Goal: Information Seeking & Learning: Learn about a topic

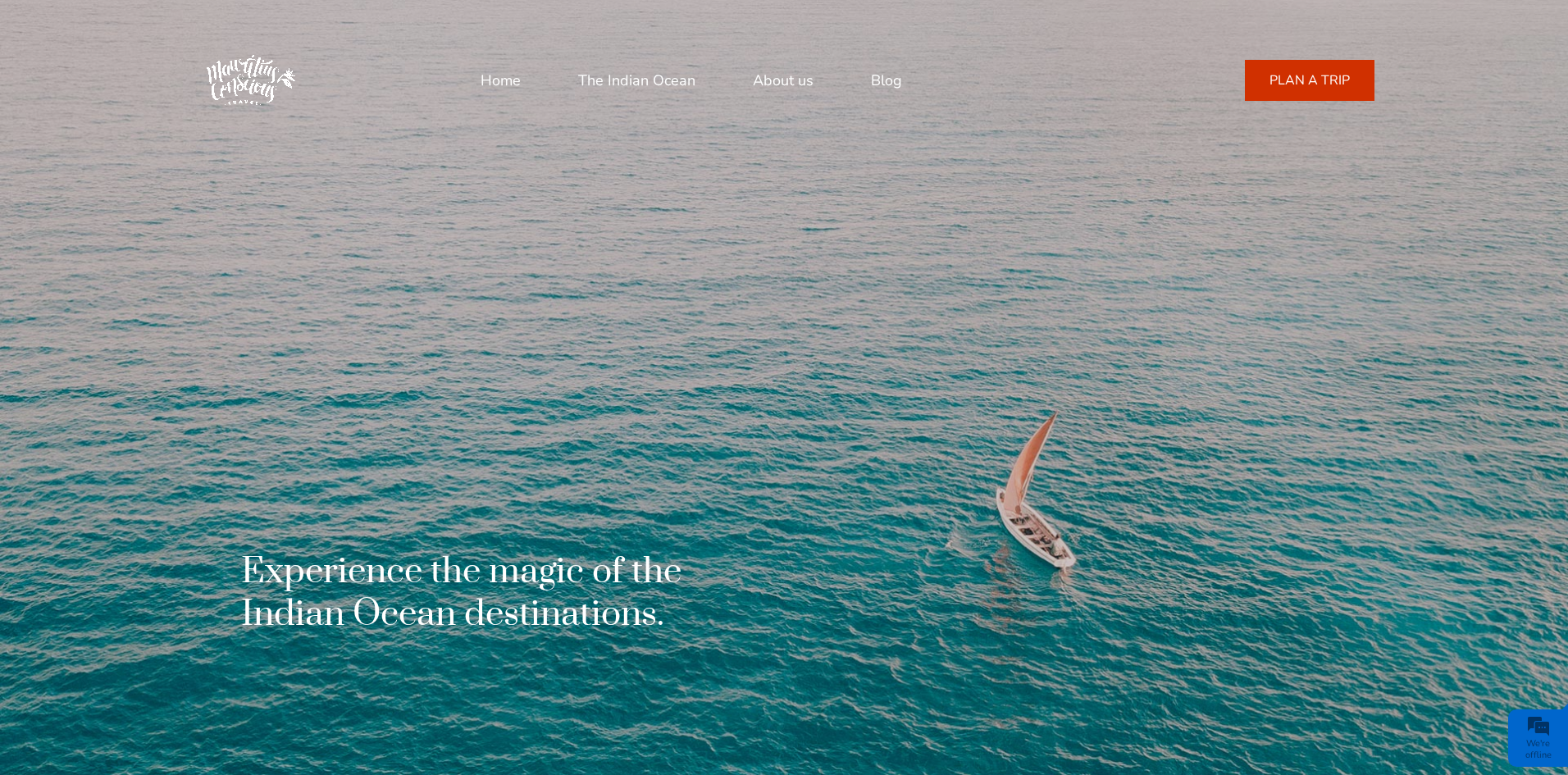
click at [645, 84] on link "The Indian Ocean" at bounding box center [637, 80] width 117 height 39
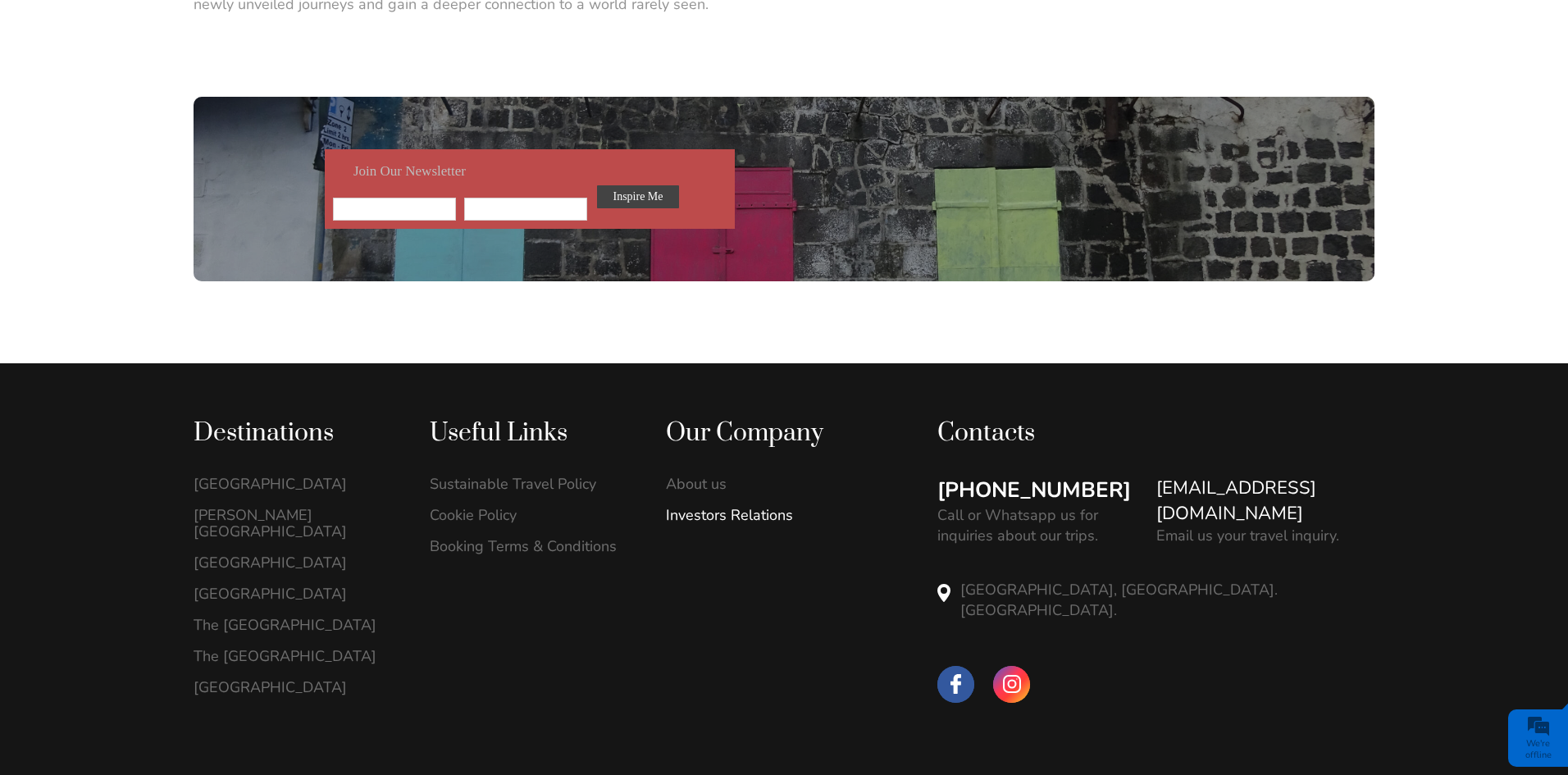
scroll to position [2906, 0]
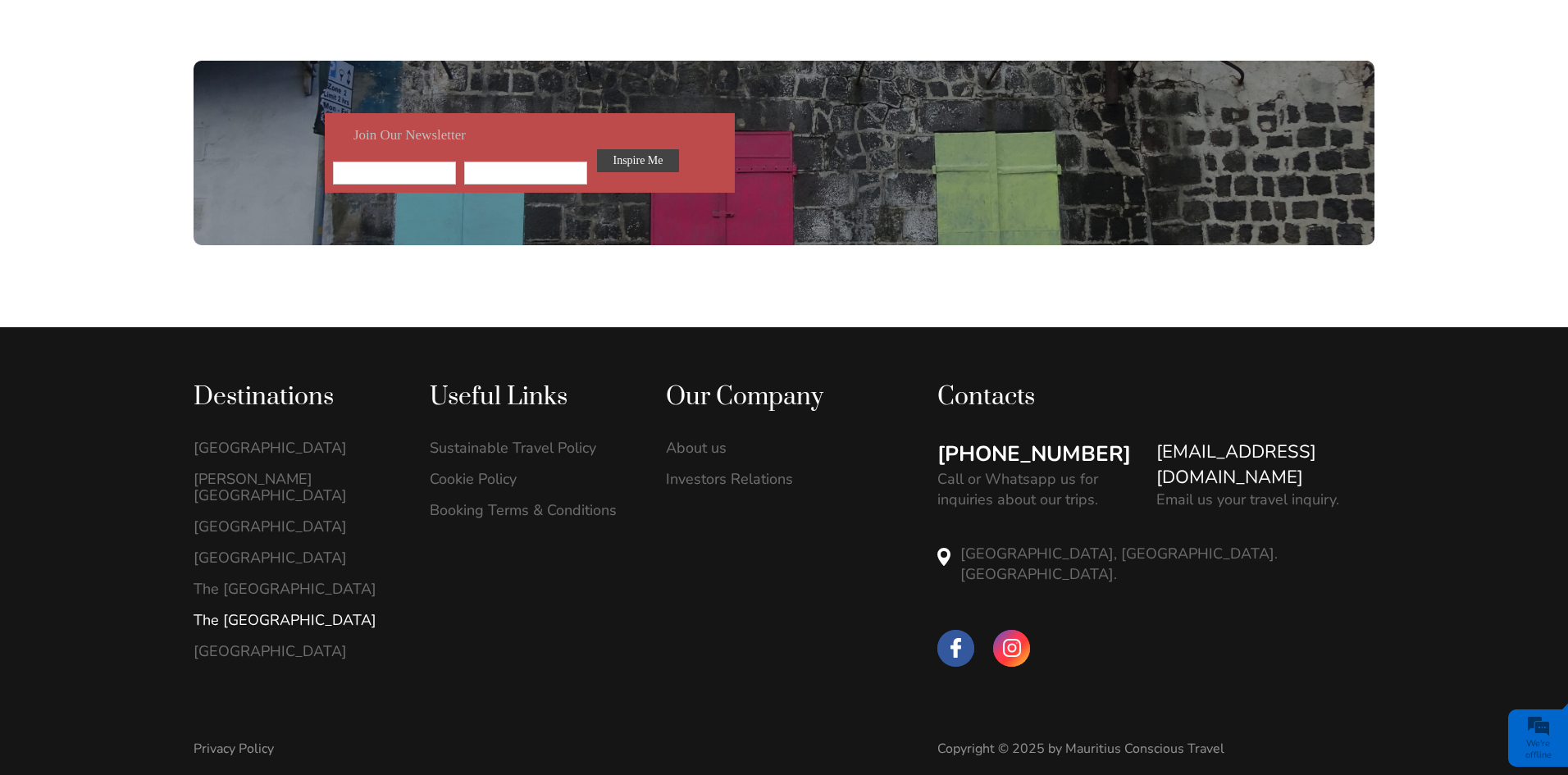
click at [237, 612] on link "The [GEOGRAPHIC_DATA]" at bounding box center [294, 619] width 201 height 16
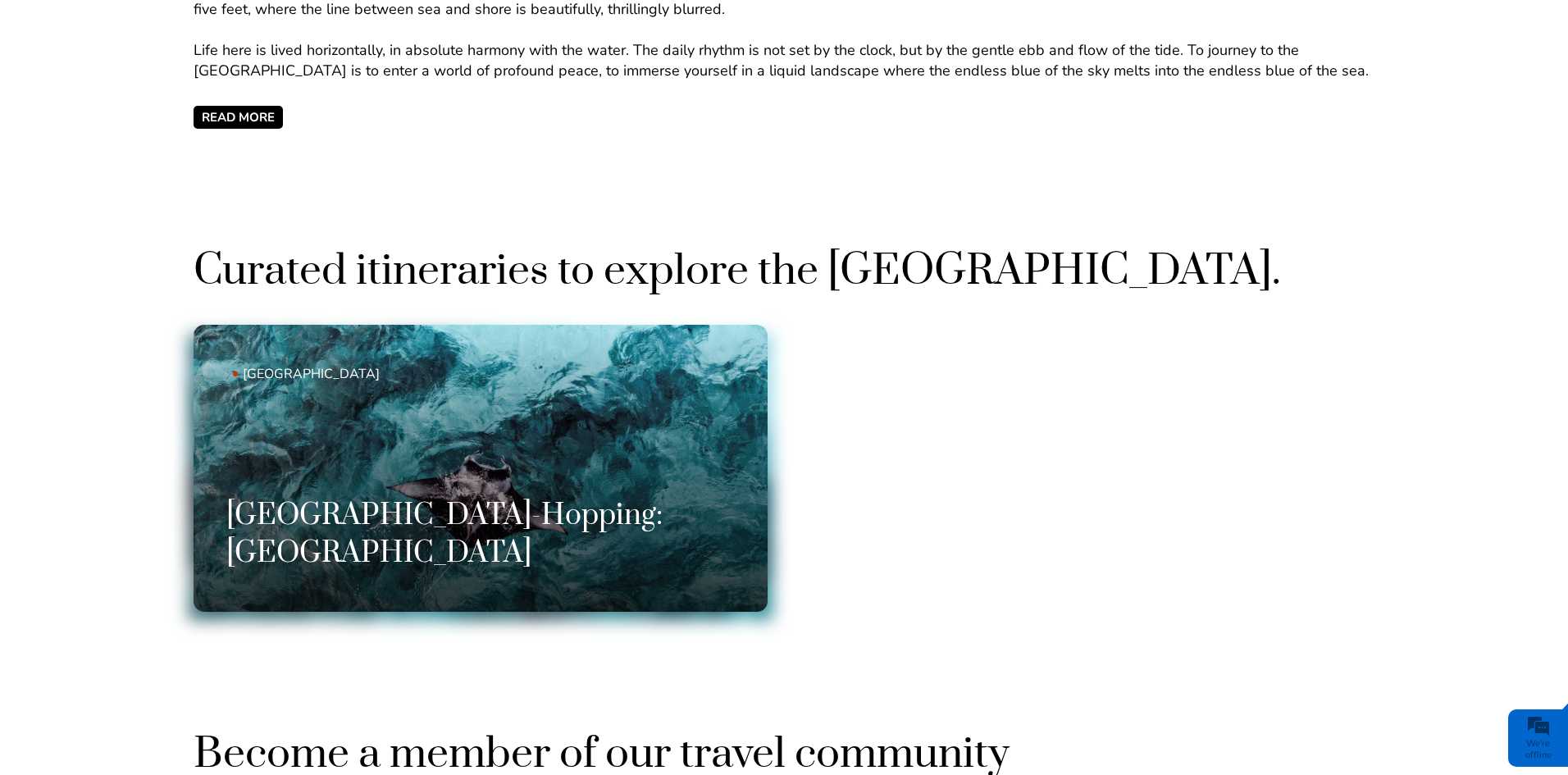
click at [545, 416] on link "Maldives Maldives Island-Hopping: North Ari Atoll" at bounding box center [480, 468] width 574 height 287
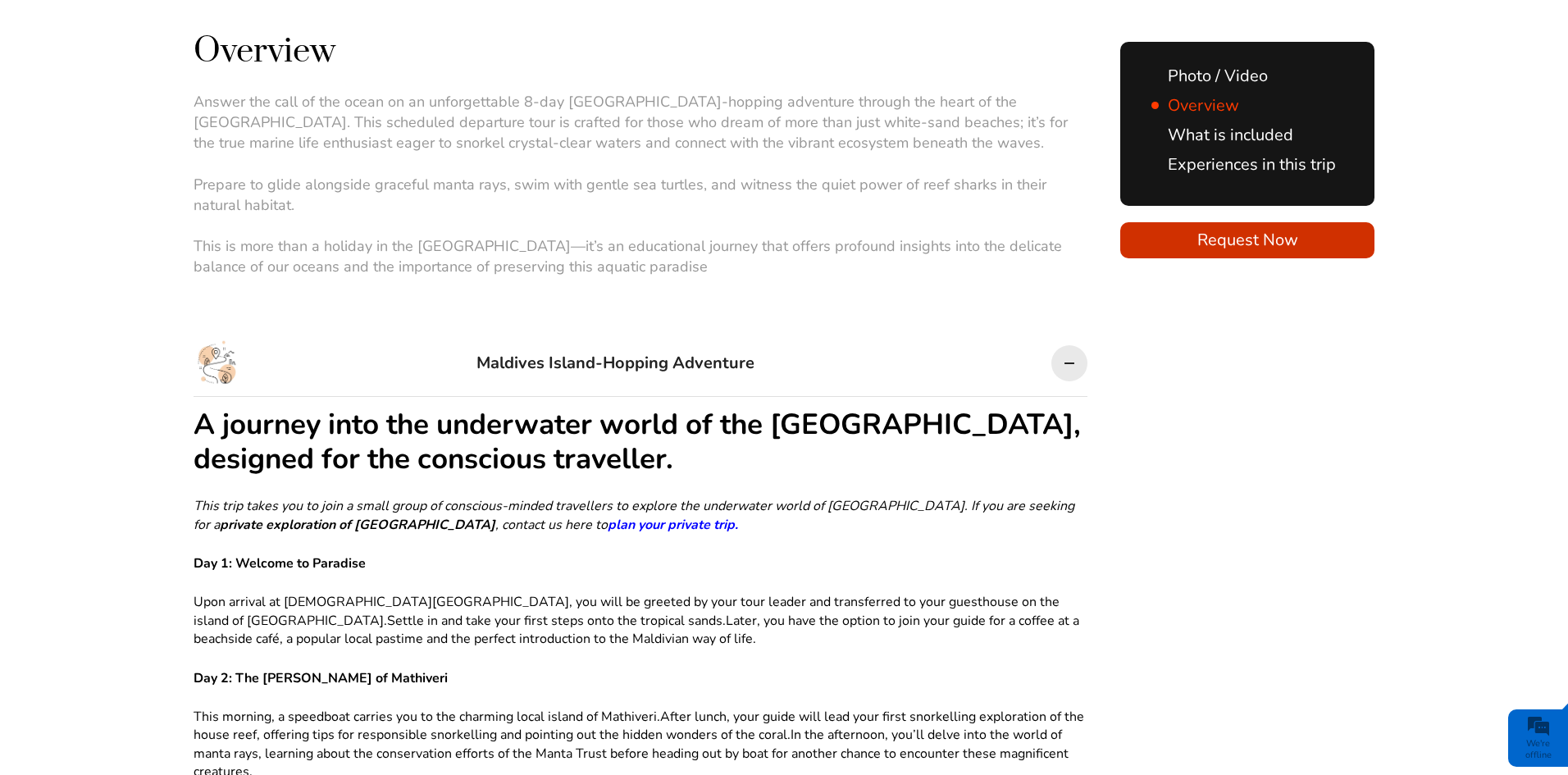
scroll to position [891, 0]
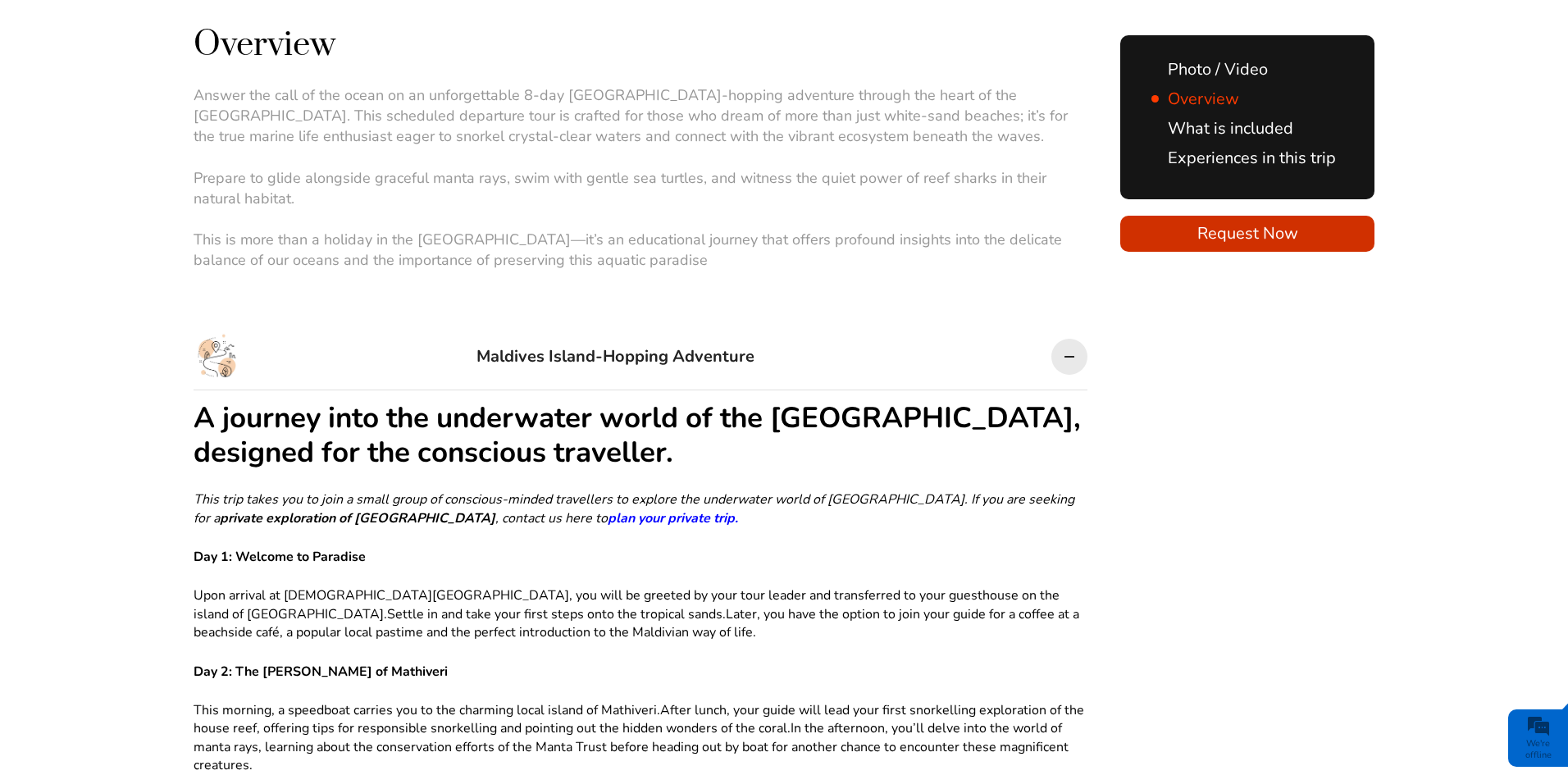
click at [1221, 159] on link "Experiences in this trip" at bounding box center [1243, 158] width 184 height 22
click at [1210, 125] on link "What is included" at bounding box center [1222, 128] width 142 height 22
click at [1203, 89] on link "Overview" at bounding box center [1195, 99] width 88 height 22
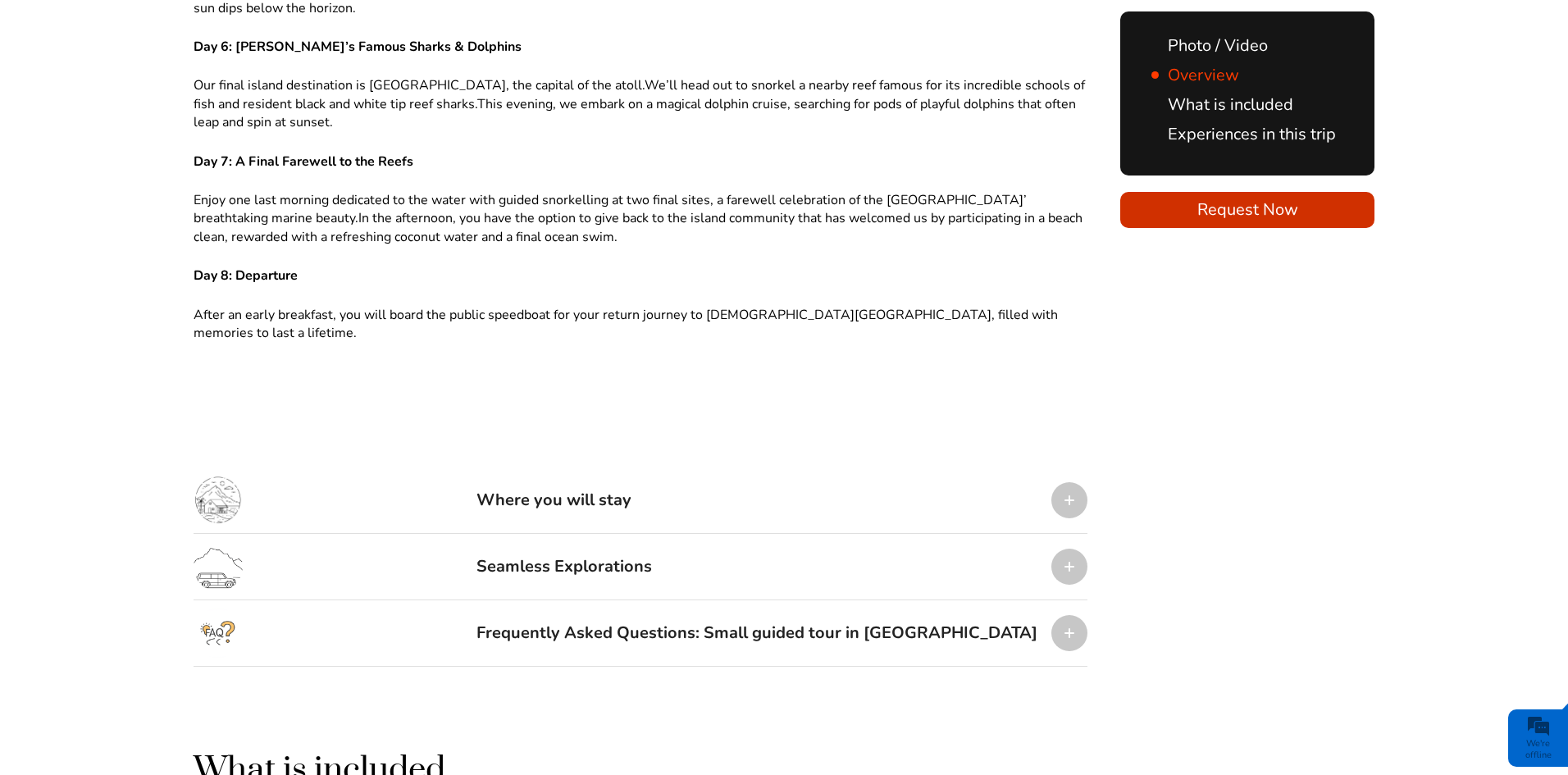
scroll to position [2226, 0]
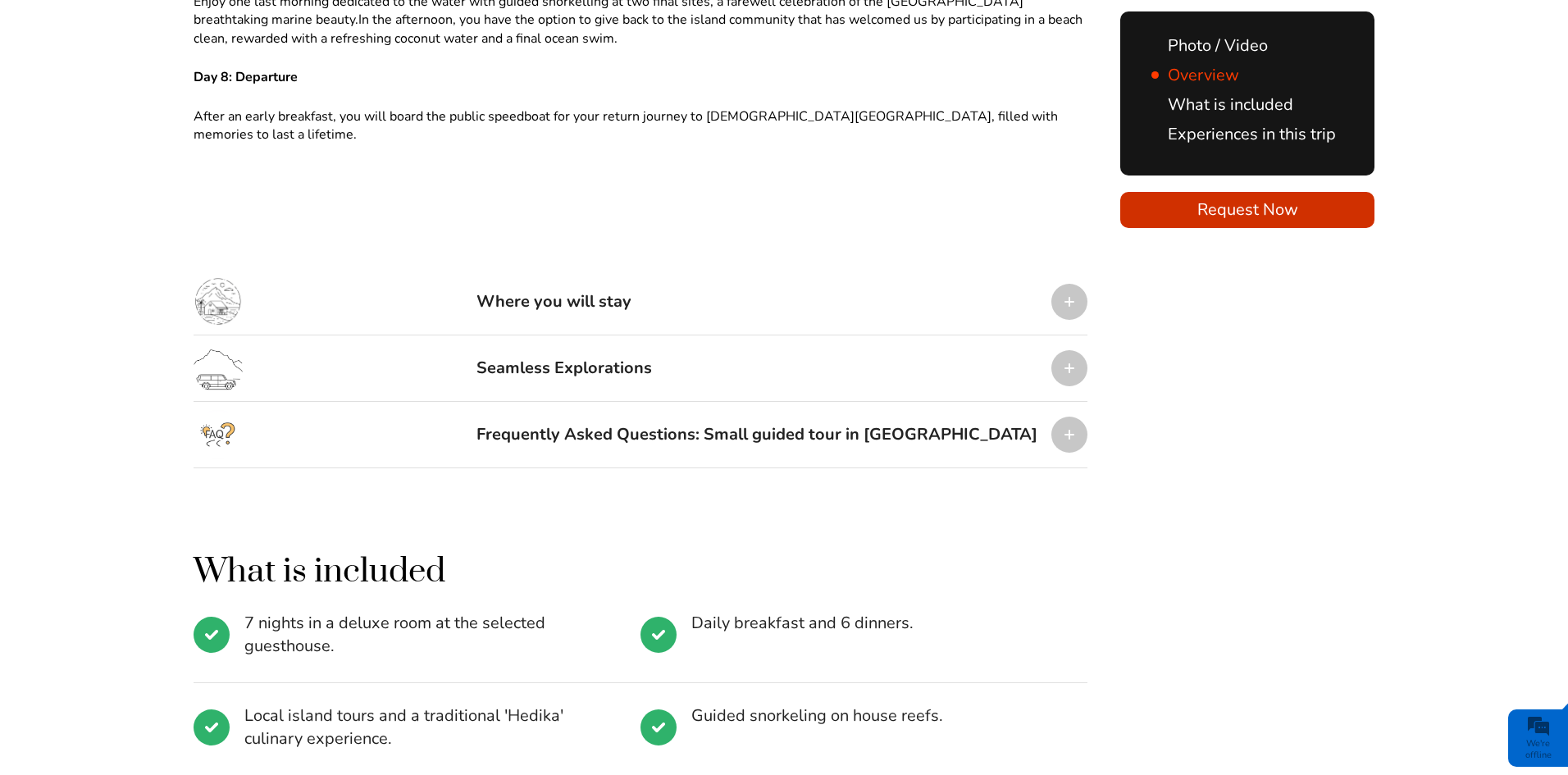
click at [1068, 350] on div at bounding box center [1069, 368] width 36 height 36
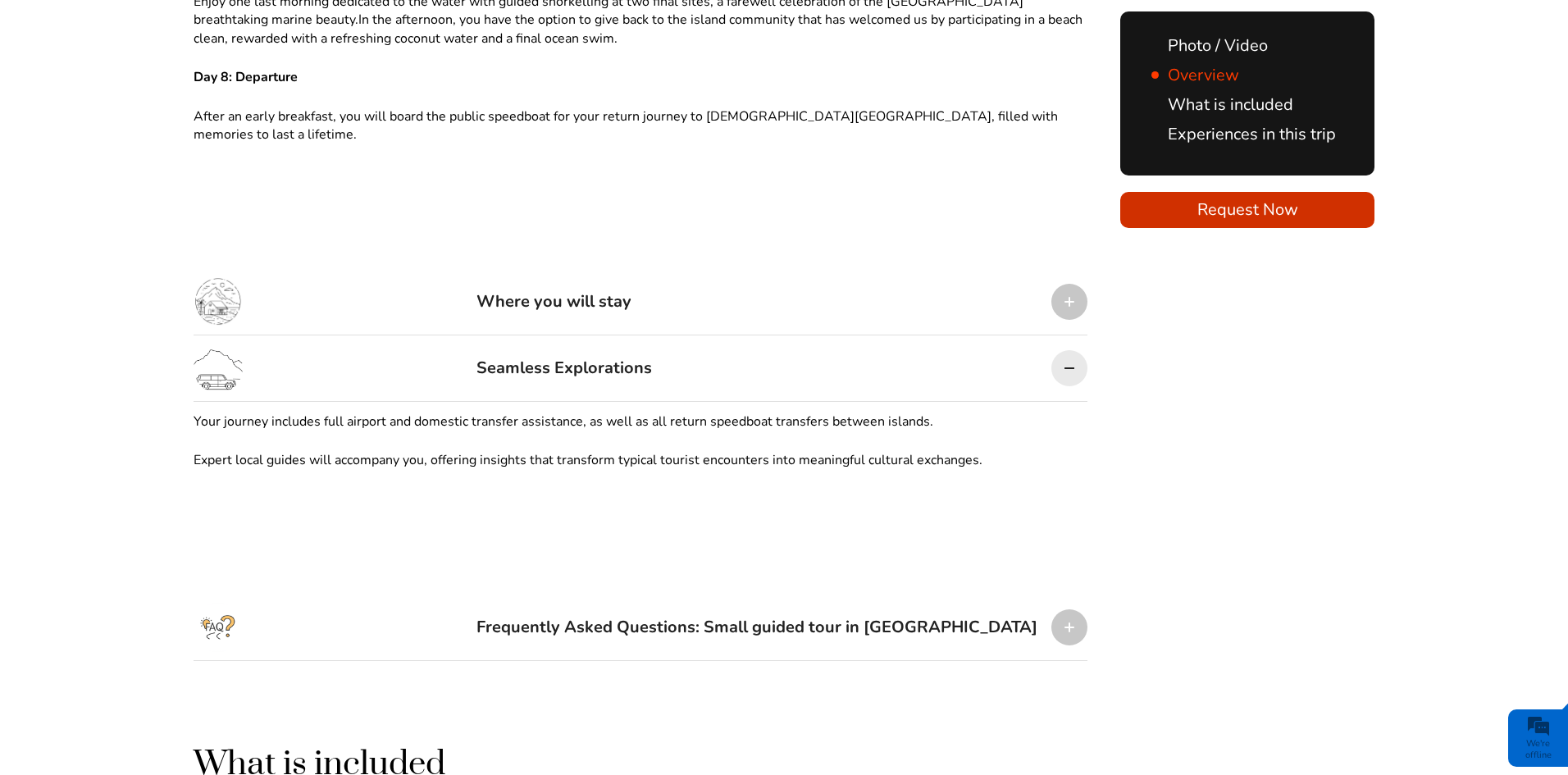
click at [1071, 617] on div at bounding box center [1069, 627] width 36 height 36
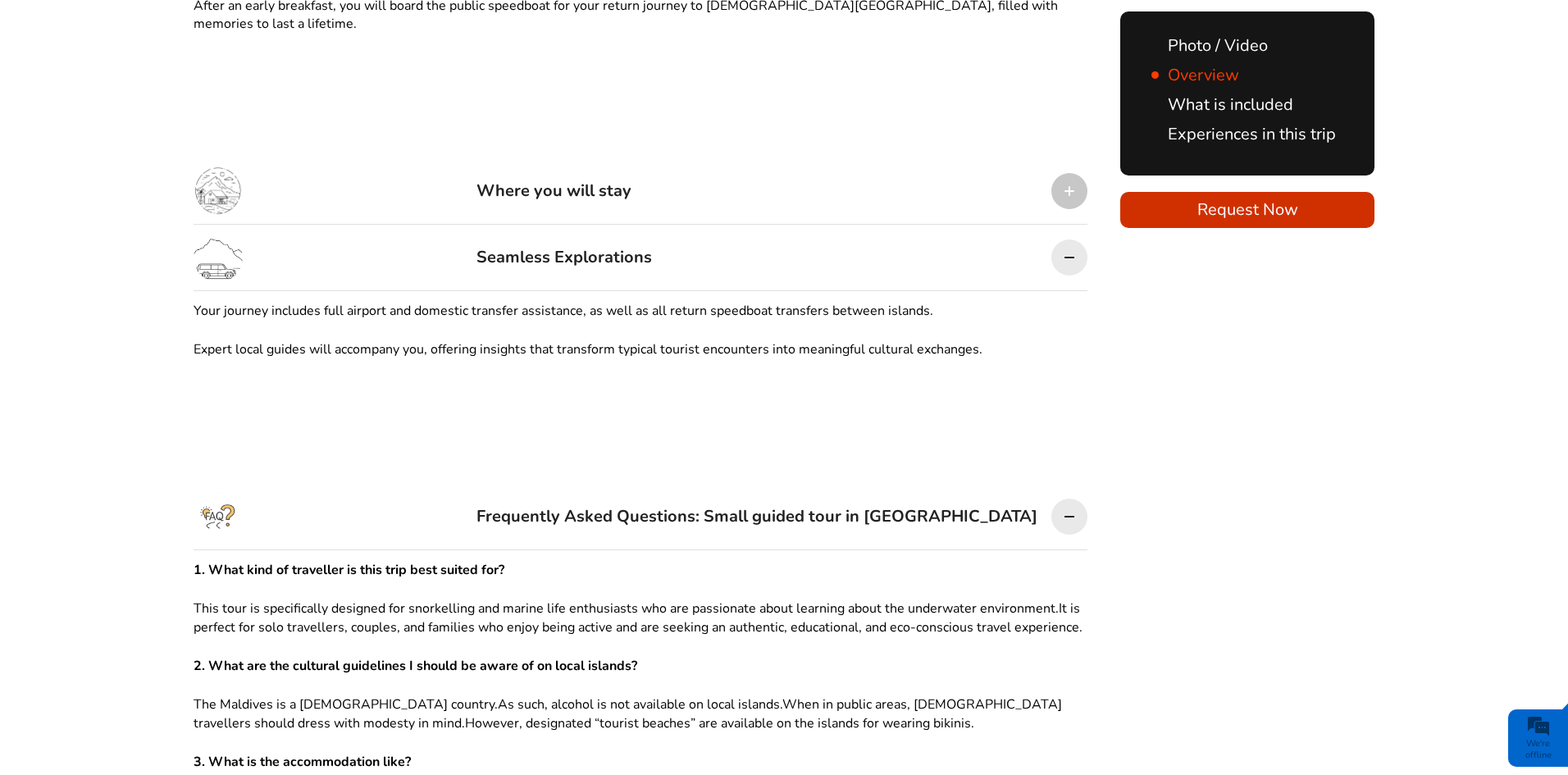
scroll to position [2308, 0]
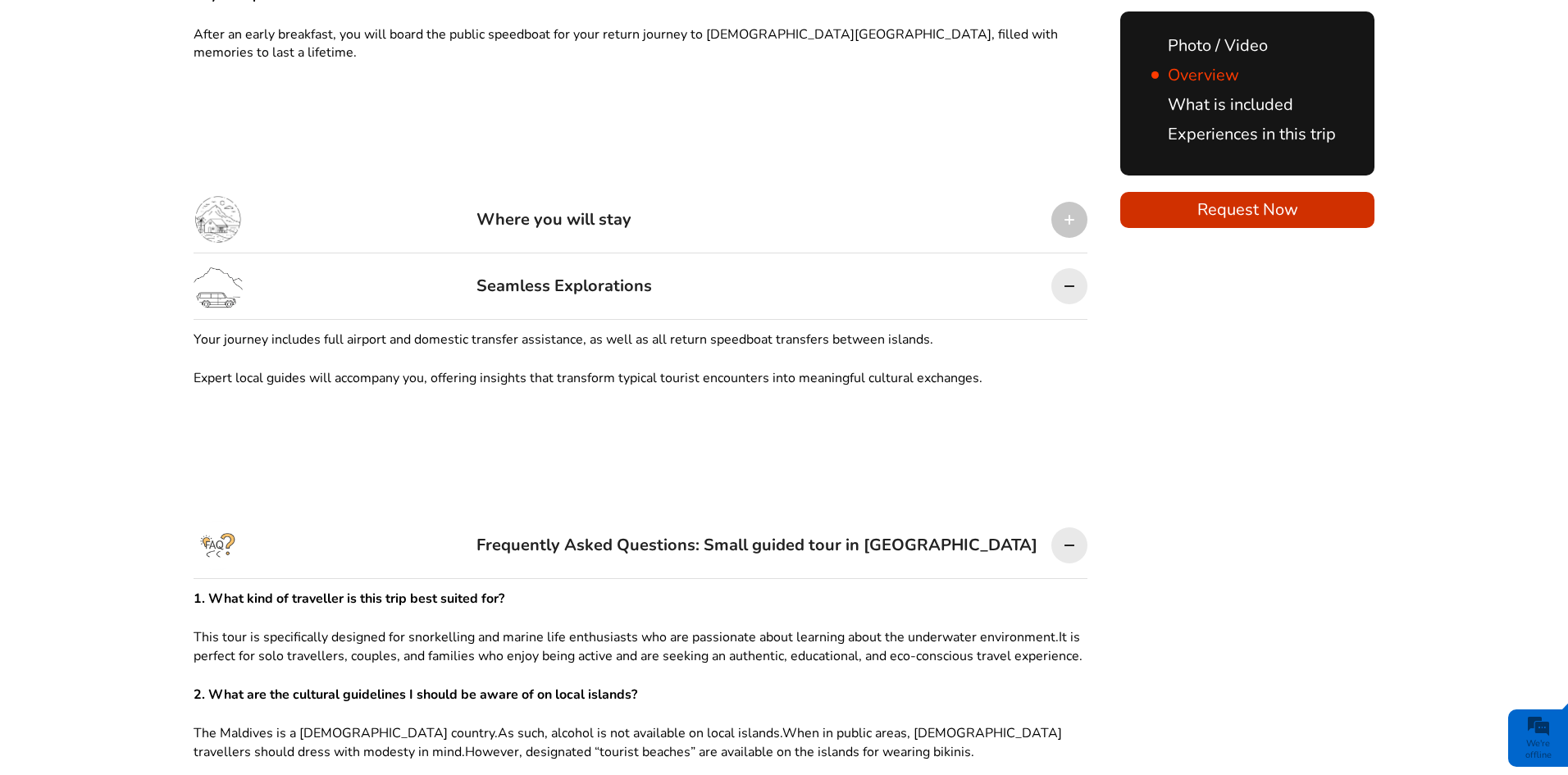
click at [1068, 205] on div at bounding box center [1069, 219] width 36 height 36
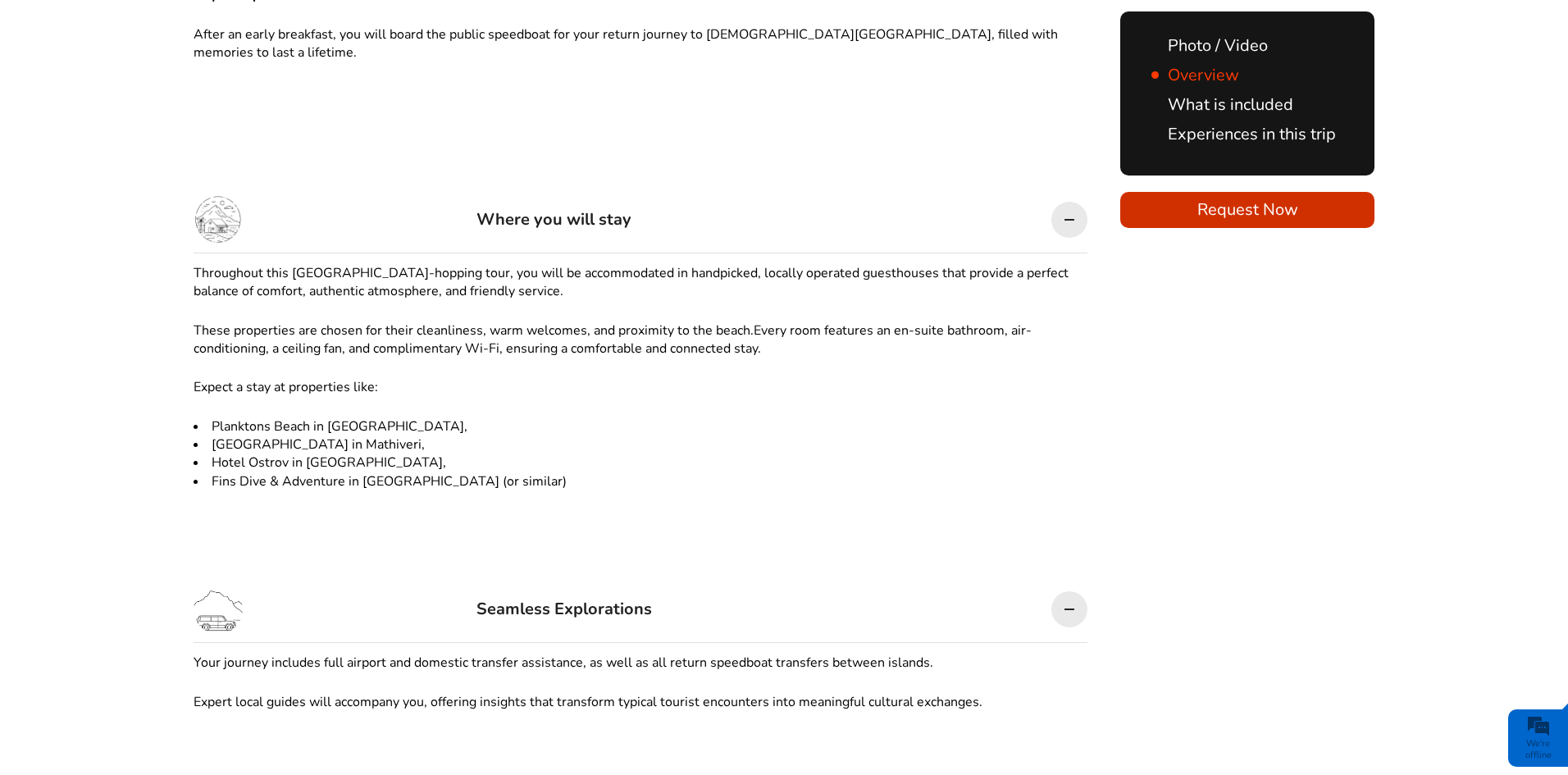
click at [1068, 205] on div at bounding box center [1069, 219] width 36 height 36
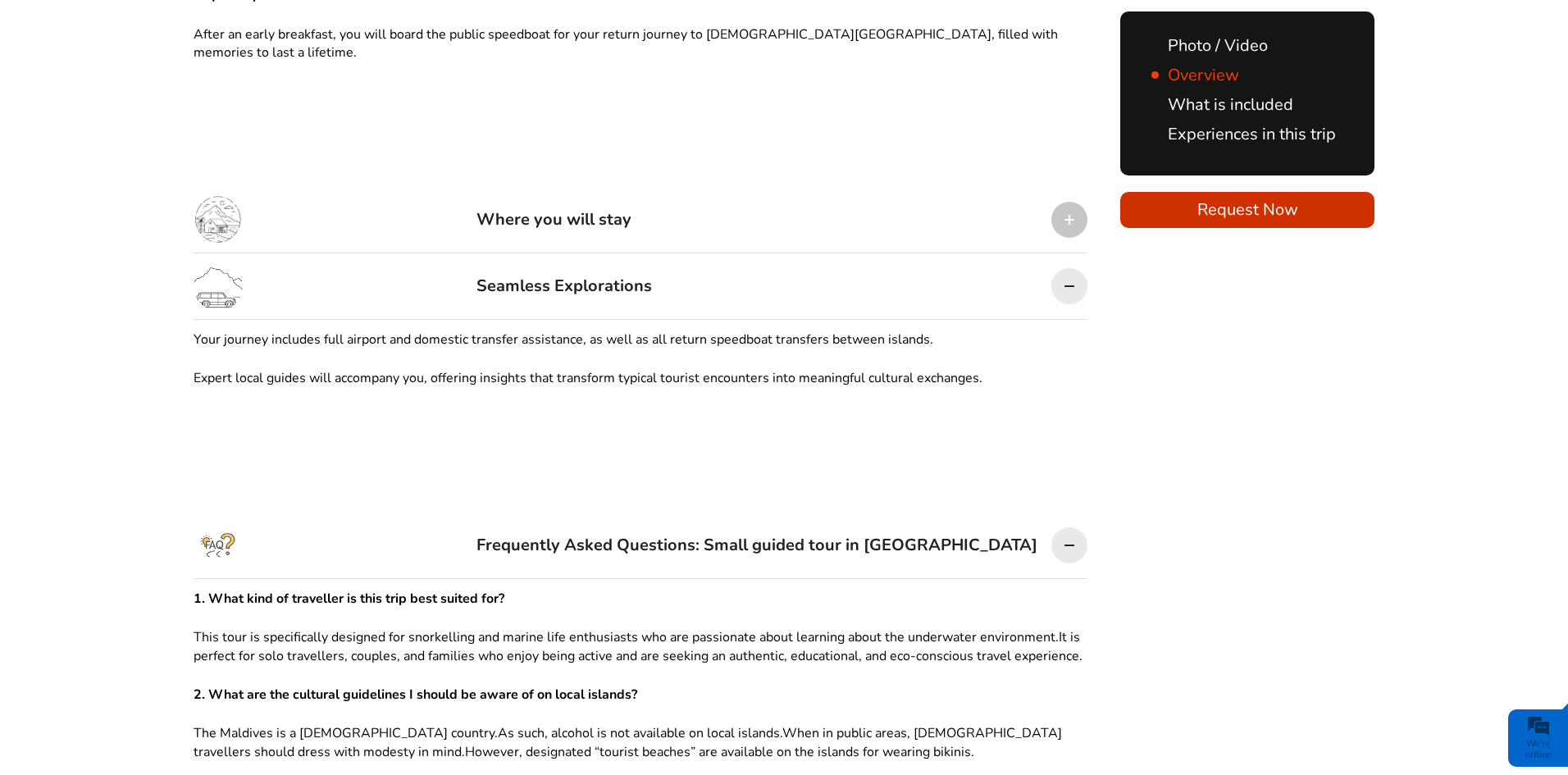
click at [1073, 269] on div at bounding box center [1069, 286] width 36 height 36
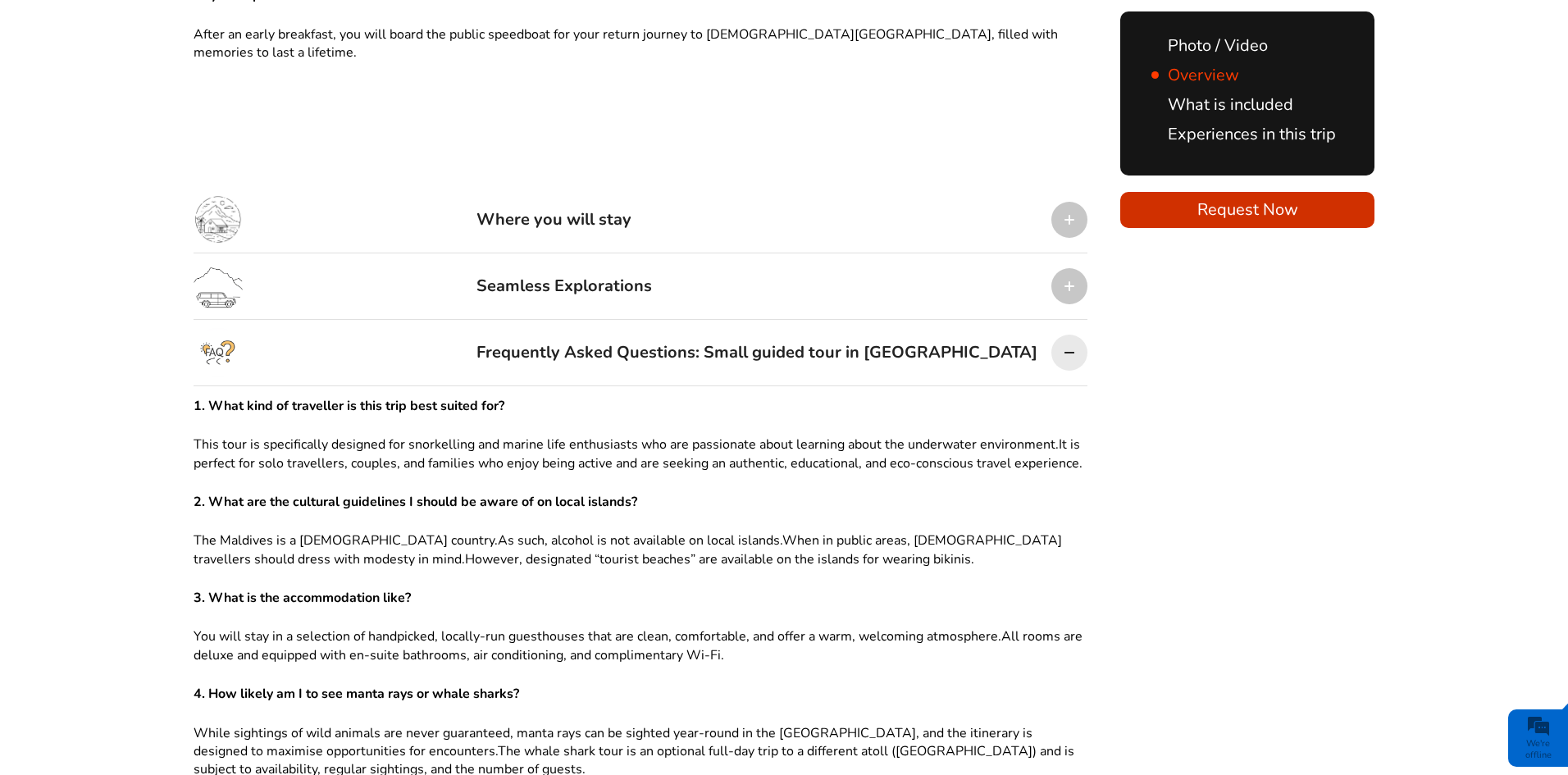
click at [1067, 335] on div at bounding box center [1069, 353] width 36 height 36
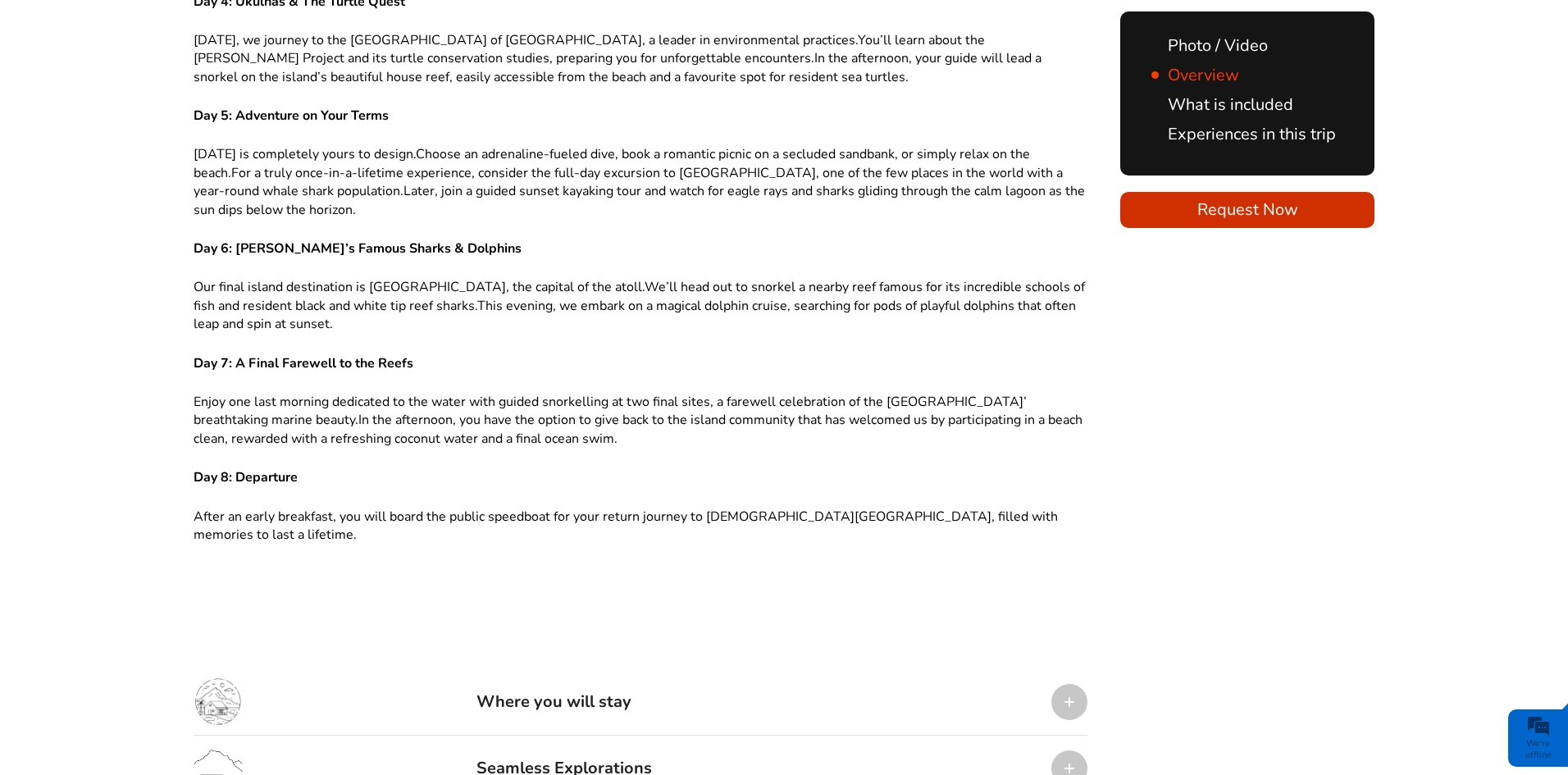
scroll to position [2132, 0]
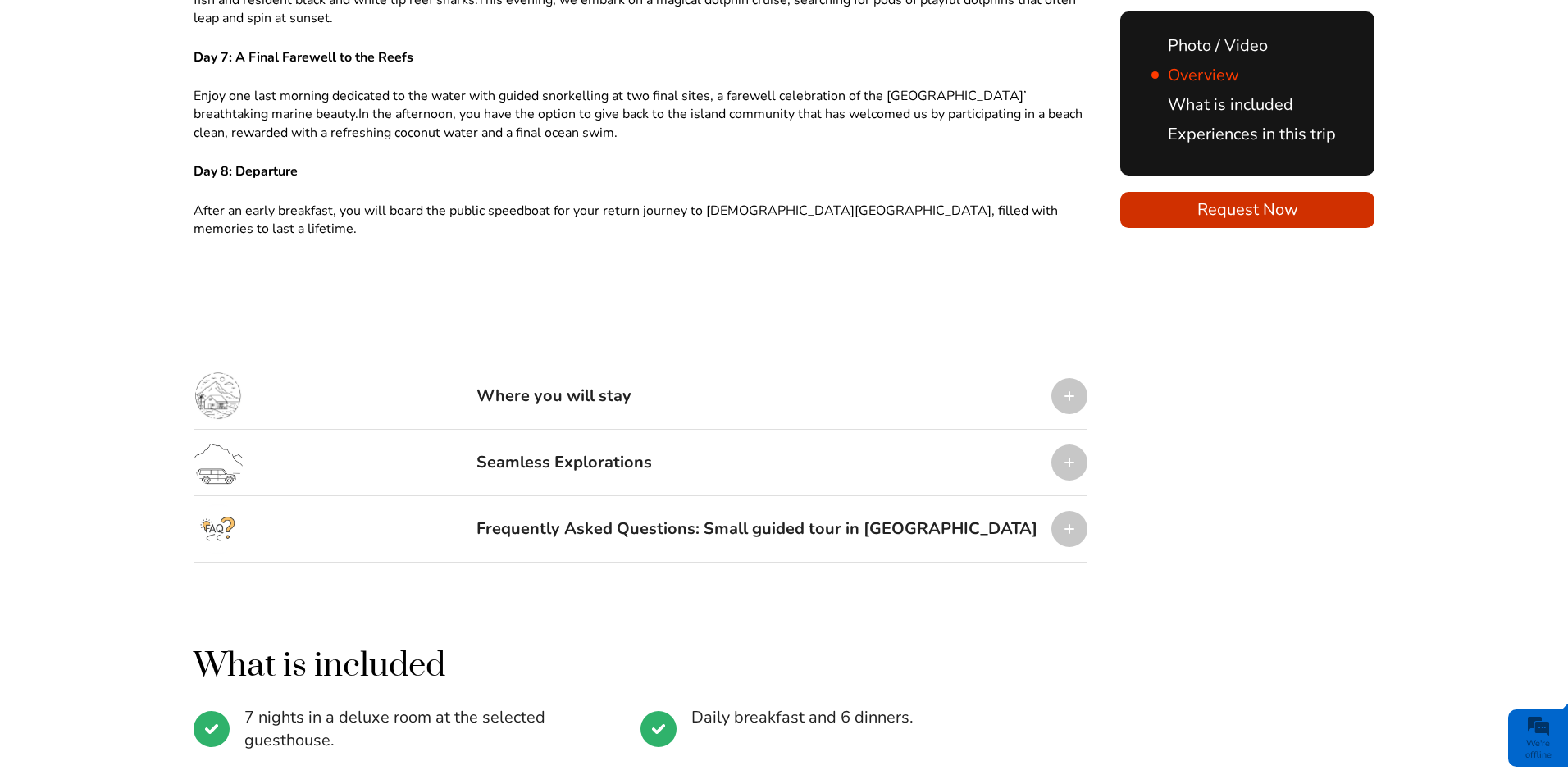
click at [818, 371] on div "Where you will stay" at bounding box center [641, 396] width 894 height 66
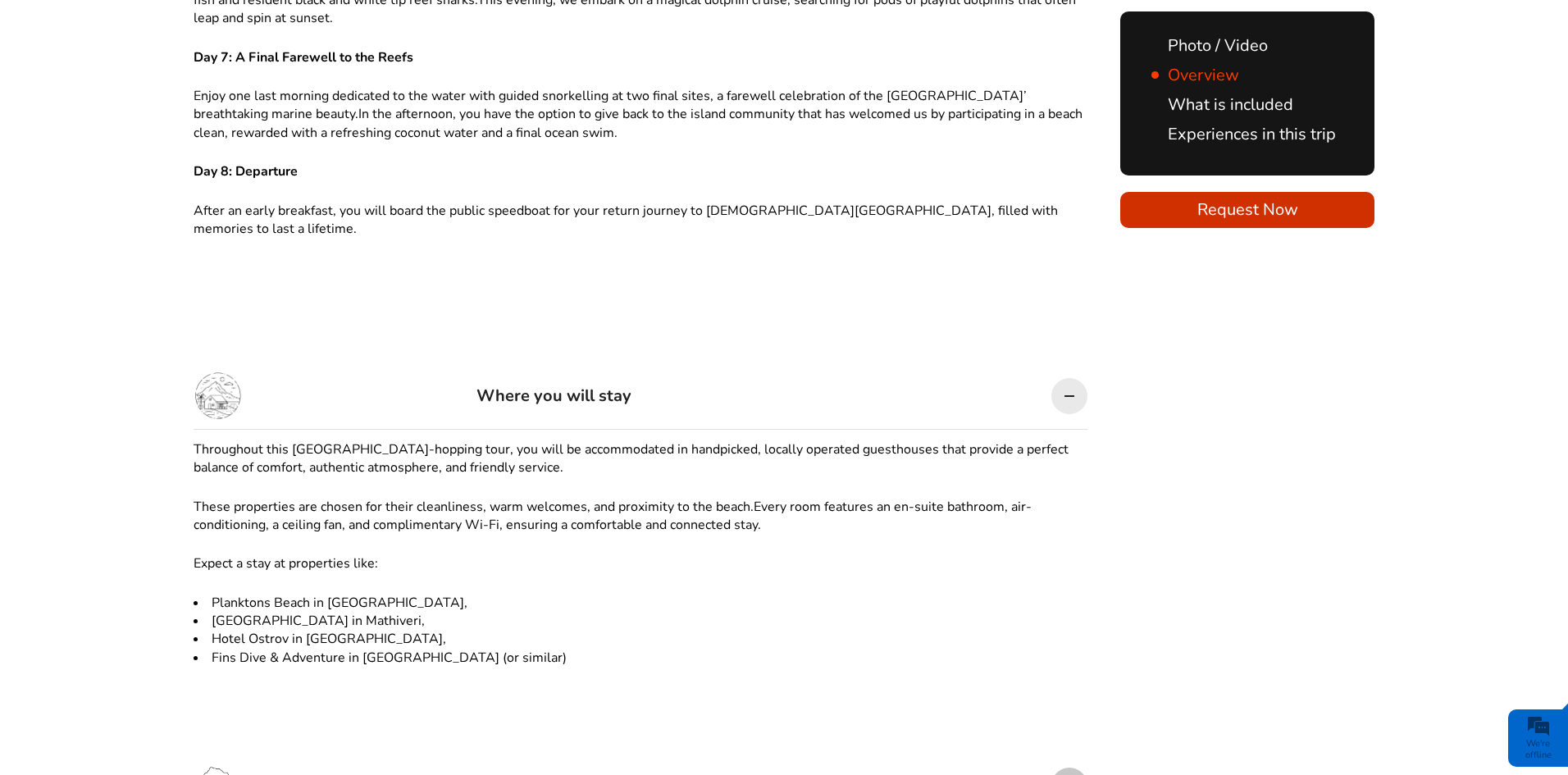
click at [824, 383] on div "Where you will stay" at bounding box center [641, 396] width 894 height 66
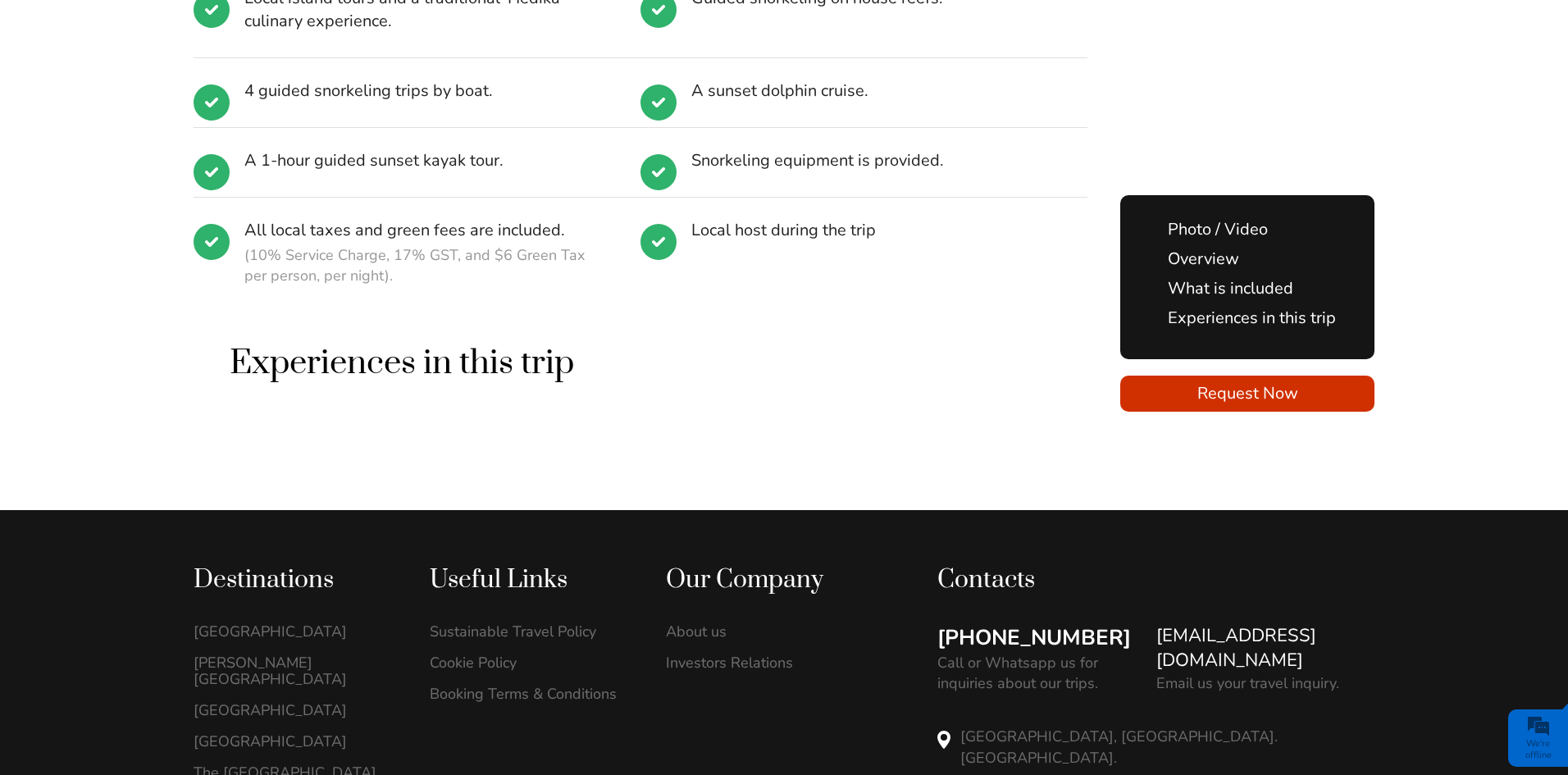
scroll to position [3130, 0]
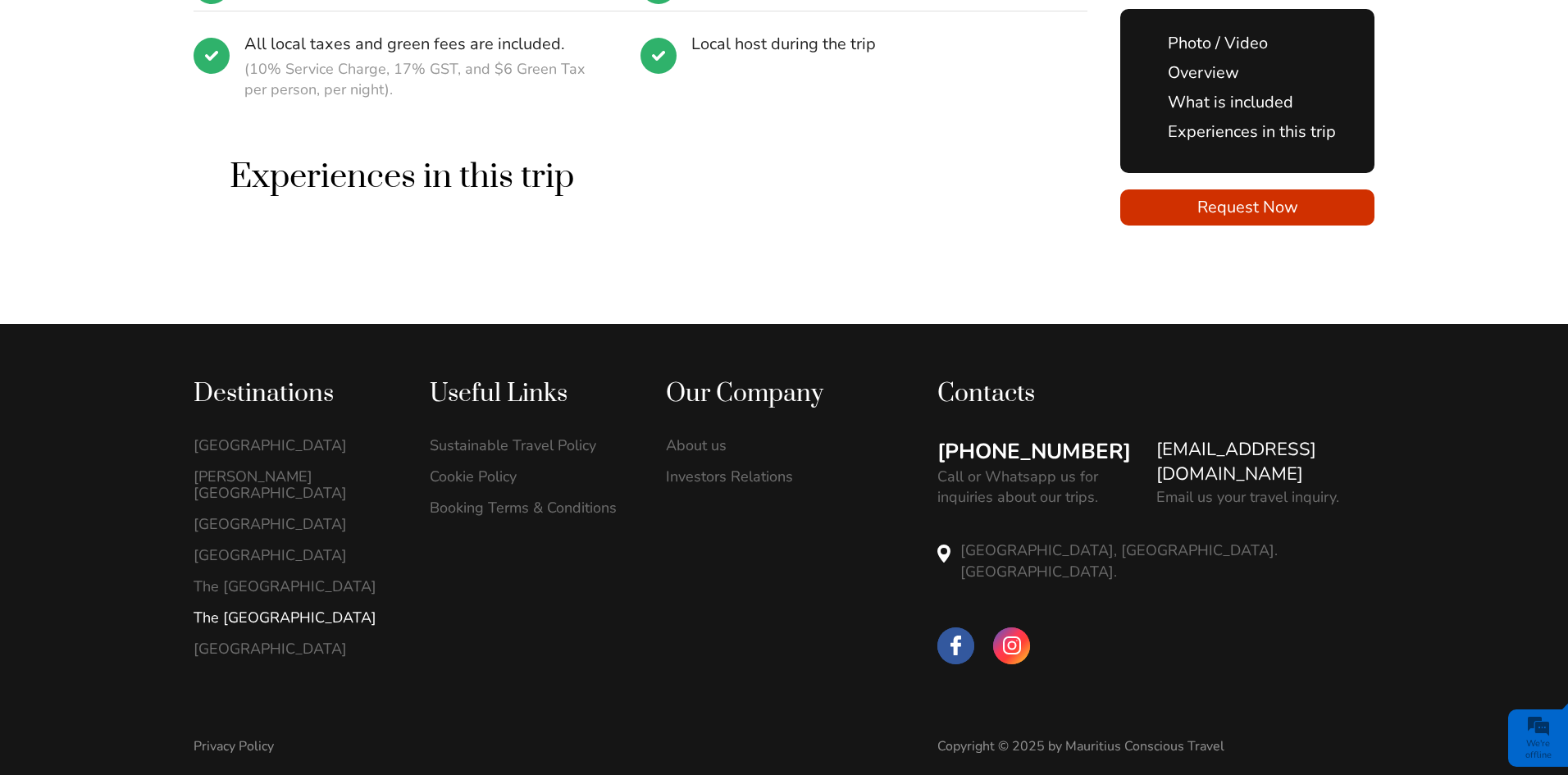
click at [250, 609] on link "The [GEOGRAPHIC_DATA]" at bounding box center [294, 617] width 201 height 16
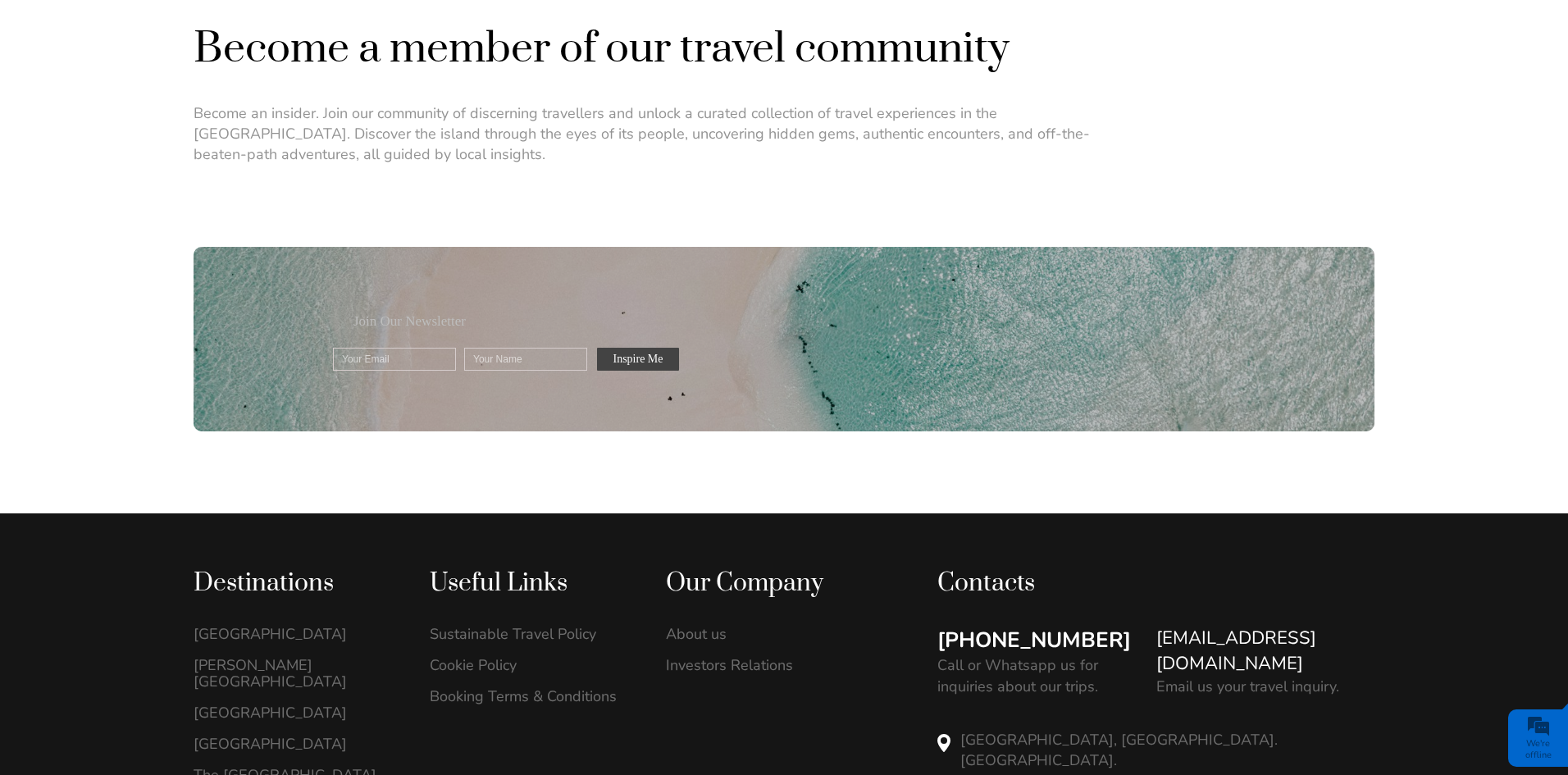
scroll to position [1476, 0]
